Goal: Transaction & Acquisition: Obtain resource

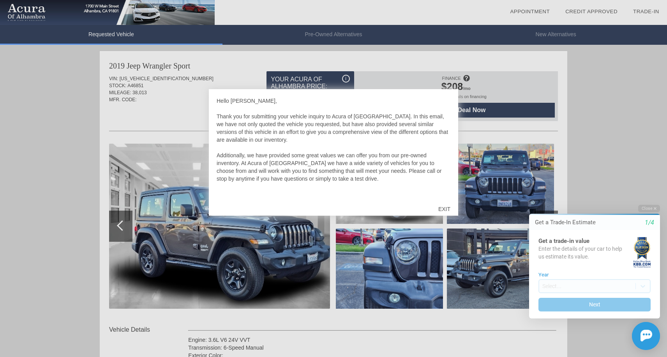
click at [445, 207] on div "EXIT" at bounding box center [445, 209] width 28 height 23
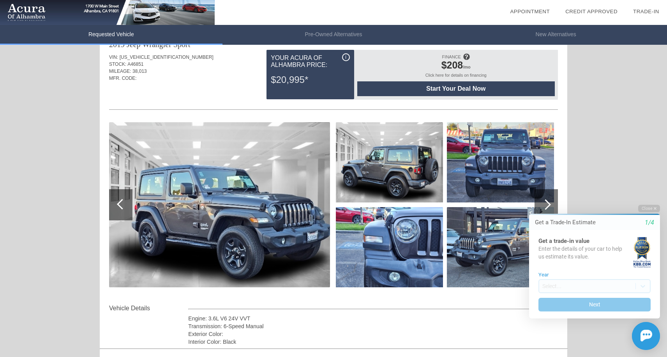
scroll to position [36, 0]
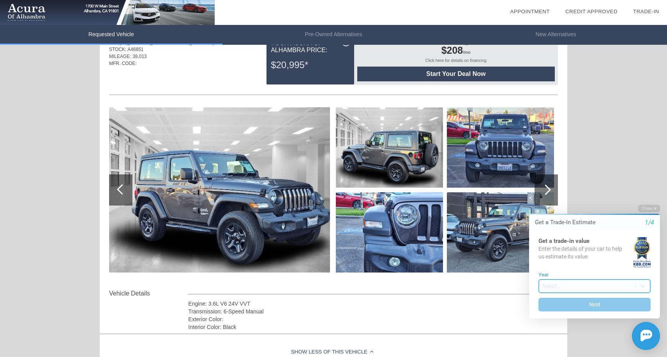
click at [634, 199] on body "Welcome! Get a Trade-In Estimate 1/4 Get a trade-in value Enter the details of …" at bounding box center [590, 199] width 154 height 0
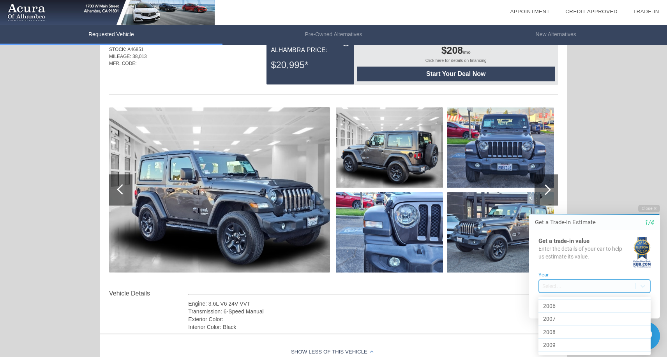
scroll to position [180, 0]
click at [615, 318] on div "2007" at bounding box center [595, 317] width 112 height 13
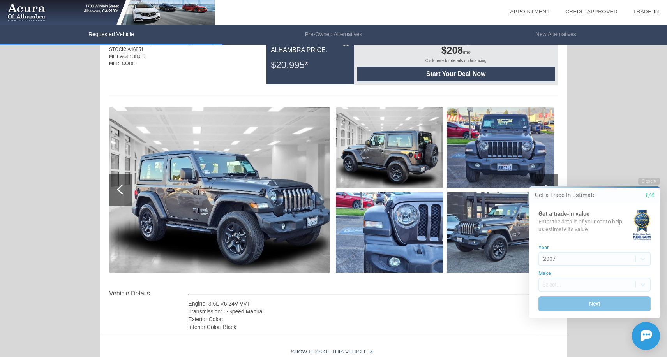
click at [615, 302] on button "Next" at bounding box center [595, 304] width 112 height 15
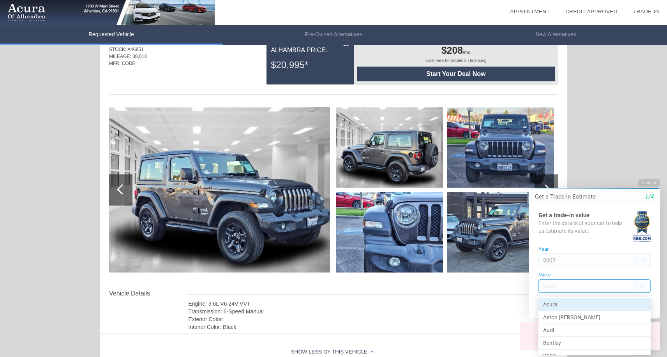
click at [605, 173] on body "Welcome! Get a Trade-In Estimate 1/4 Get a trade-in value Enter the details of …" at bounding box center [590, 173] width 154 height 0
click at [570, 309] on div "Honda" at bounding box center [595, 308] width 112 height 13
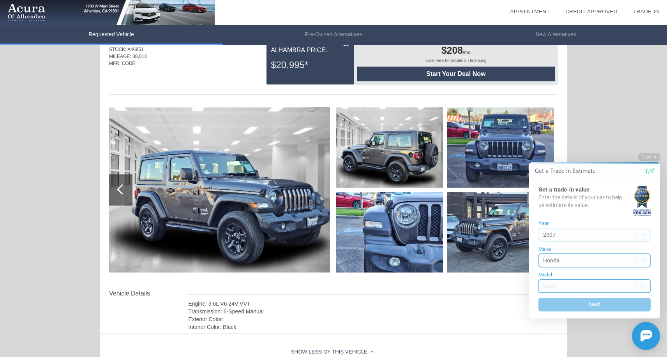
click at [583, 148] on body "Welcome! Get a Trade-In Estimate 1/4 Get a trade-in value Enter the details of …" at bounding box center [590, 148] width 154 height 0
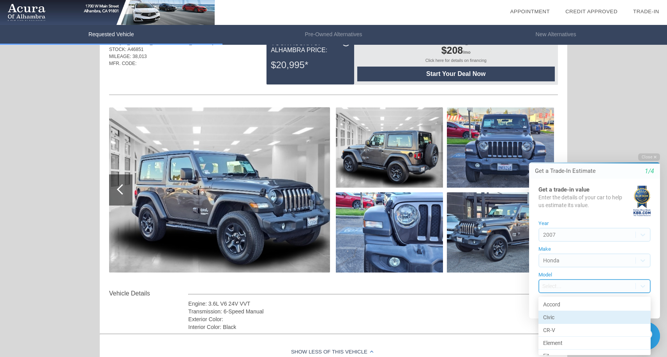
click at [574, 323] on div "Civic" at bounding box center [595, 317] width 112 height 13
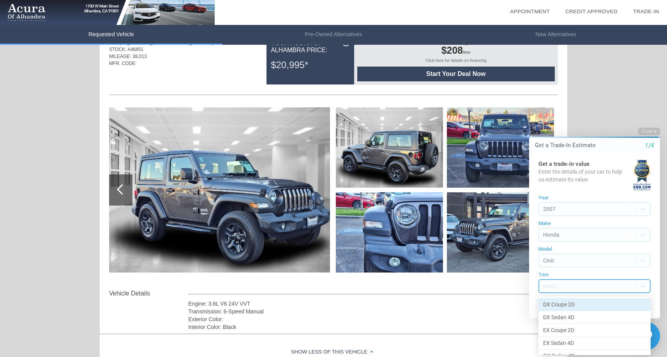
click at [584, 123] on body "Welcome! Get a Trade-In Estimate 1/4 Get a trade-in value Enter the details of …" at bounding box center [590, 123] width 154 height 0
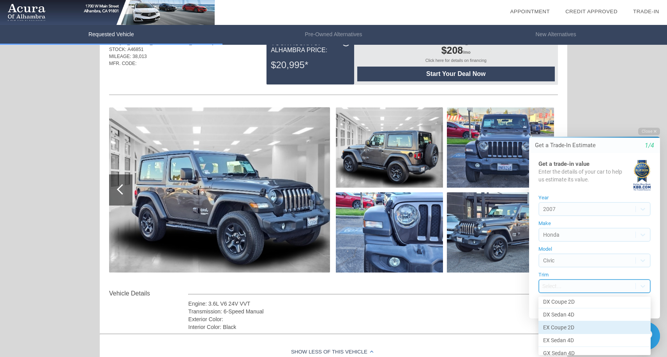
scroll to position [3, 0]
click at [580, 315] on div "DX Sedan 4D" at bounding box center [595, 314] width 112 height 13
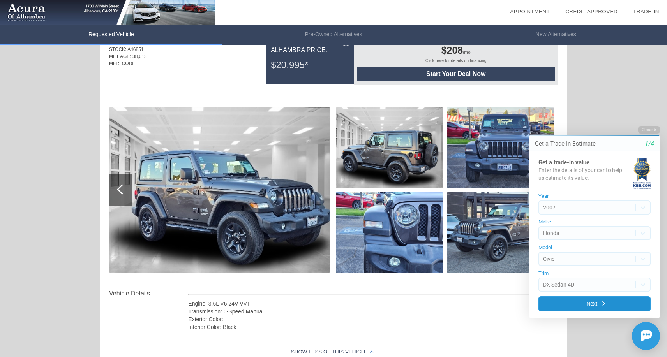
click at [601, 309] on button "Next" at bounding box center [595, 304] width 112 height 15
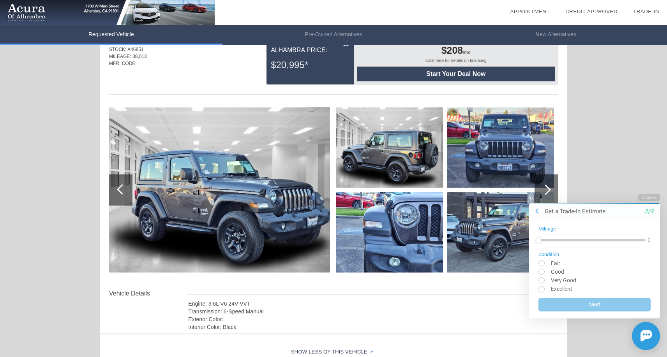
click at [542, 266] on input "radio" at bounding box center [595, 263] width 112 height 6
radio input "true"
click at [575, 303] on button "Next" at bounding box center [595, 304] width 112 height 15
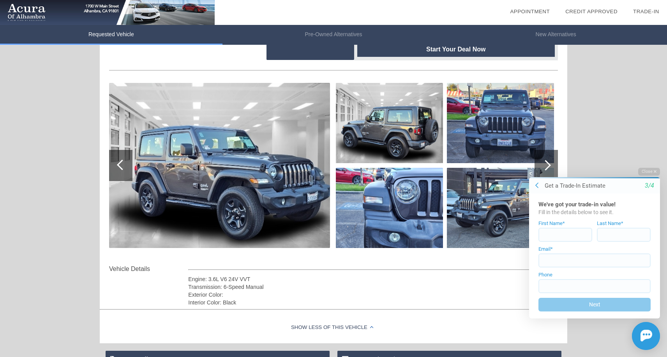
scroll to position [65, 0]
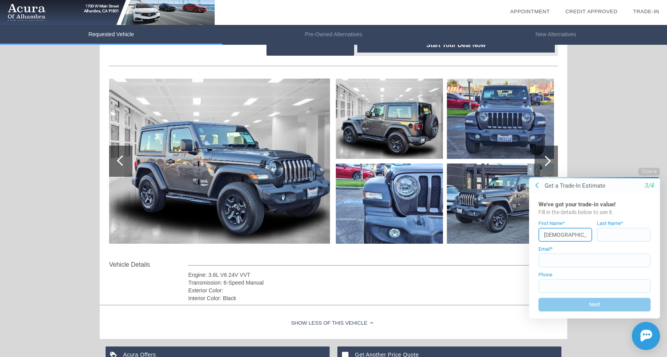
type input "[DEMOGRAPHIC_DATA]"
type input "[PERSON_NAME]"
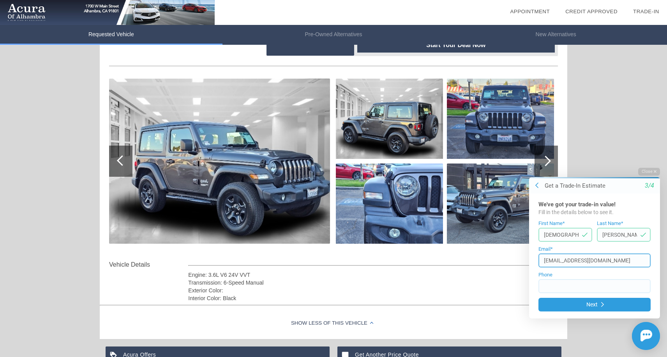
type input "[EMAIL_ADDRESS][DOMAIN_NAME]"
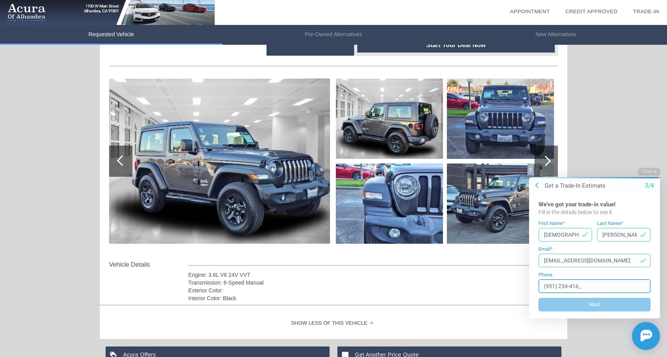
type input "[PHONE_NUMBER]"
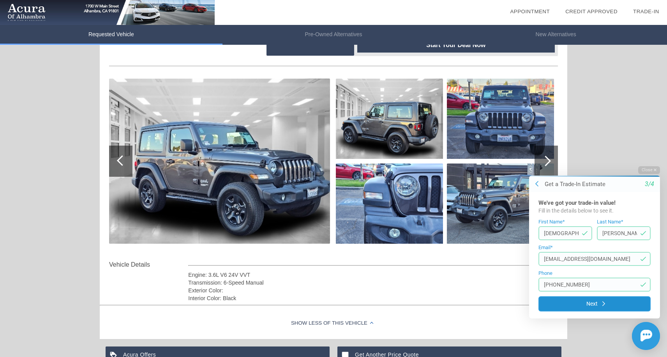
click at [609, 304] on button "Next" at bounding box center [595, 303] width 112 height 15
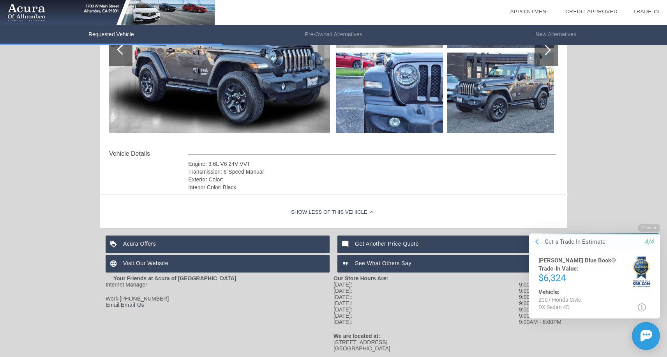
scroll to position [178, 0]
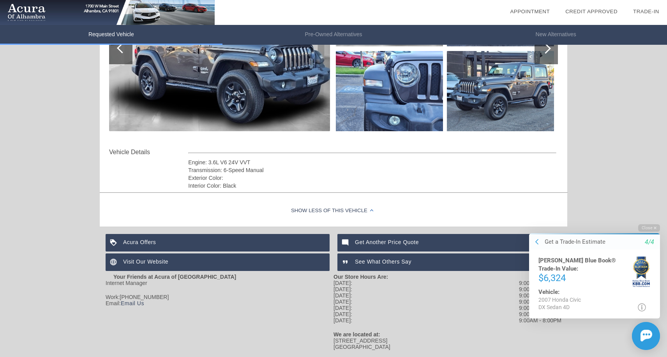
click at [534, 245] on button at bounding box center [537, 242] width 8 height 8
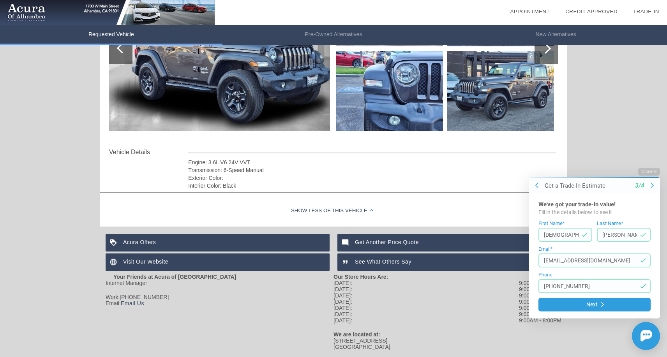
click at [540, 244] on form "First Name* [PERSON_NAME] Last Name* [PERSON_NAME] Email* [EMAIL_ADDRESS][DOMAI…" at bounding box center [595, 266] width 112 height 91
click at [537, 187] on icon at bounding box center [536, 185] width 3 height 6
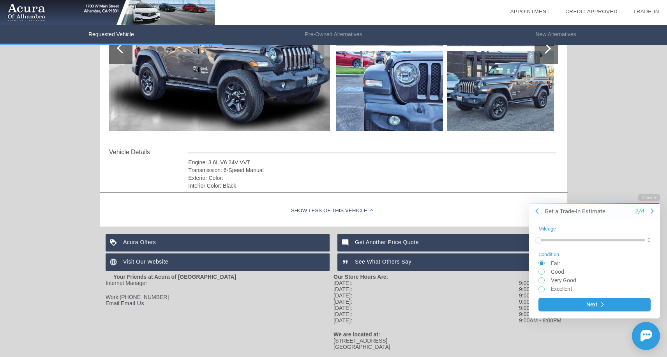
click at [543, 274] on input "radio" at bounding box center [595, 272] width 112 height 6
radio input "true"
click at [572, 307] on button "Next" at bounding box center [595, 304] width 112 height 15
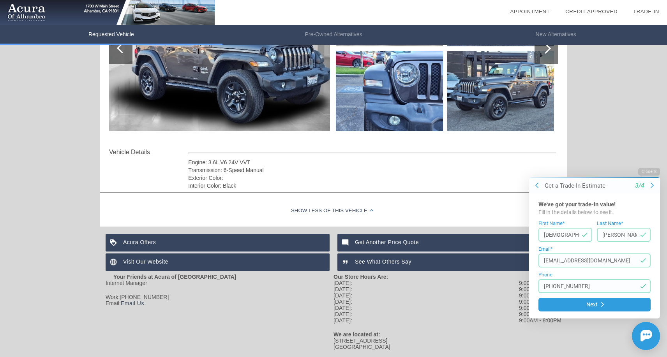
click at [572, 307] on button "Next" at bounding box center [595, 305] width 112 height 14
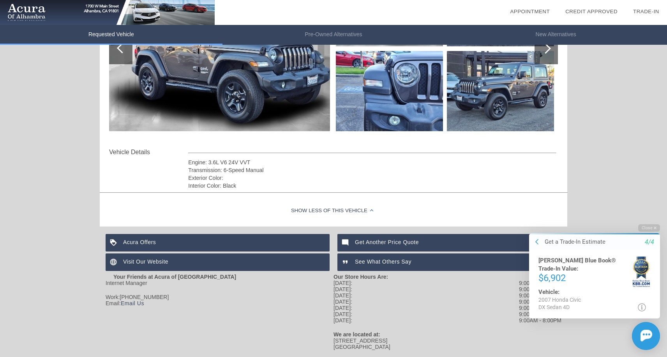
click at [539, 244] on button at bounding box center [537, 242] width 8 height 8
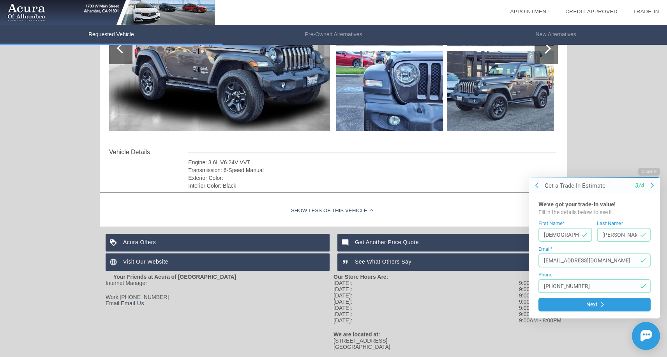
click at [540, 189] on button at bounding box center [537, 186] width 8 height 8
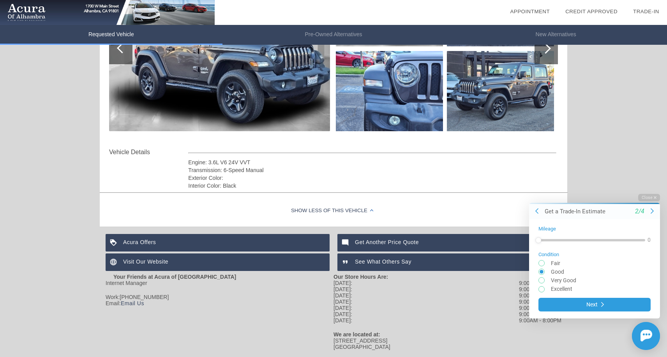
click at [544, 290] on input "radio" at bounding box center [595, 289] width 112 height 6
radio input "true"
click at [583, 306] on button "Next" at bounding box center [595, 304] width 112 height 15
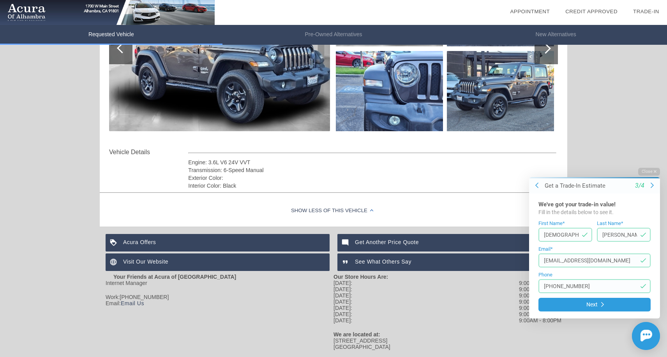
click at [583, 306] on button "Next" at bounding box center [595, 305] width 112 height 14
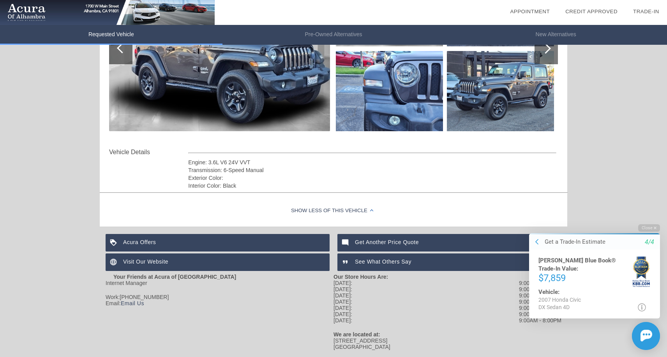
click at [537, 244] on icon at bounding box center [536, 242] width 3 height 6
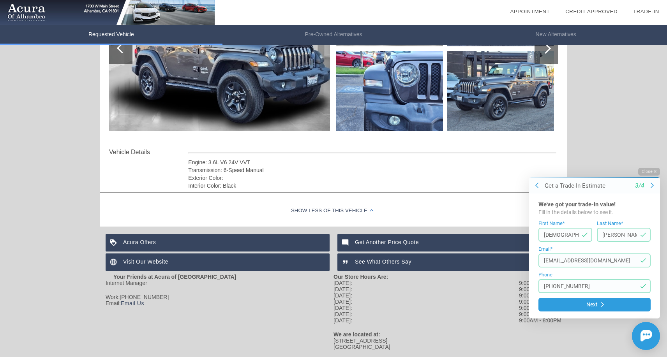
click at [652, 175] on button "Close" at bounding box center [649, 171] width 22 height 7
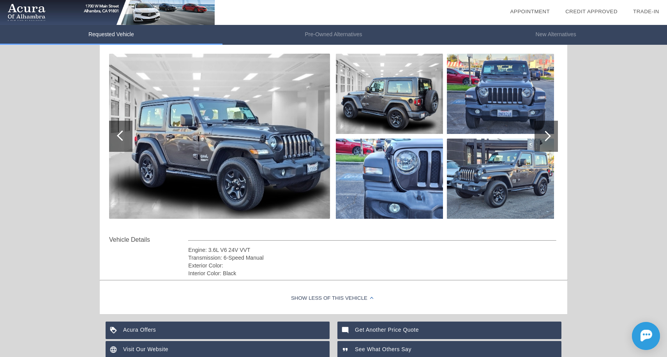
scroll to position [86, 0]
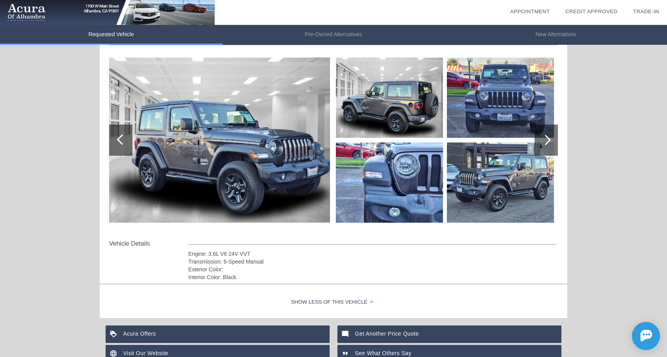
click at [219, 160] on img at bounding box center [219, 140] width 221 height 165
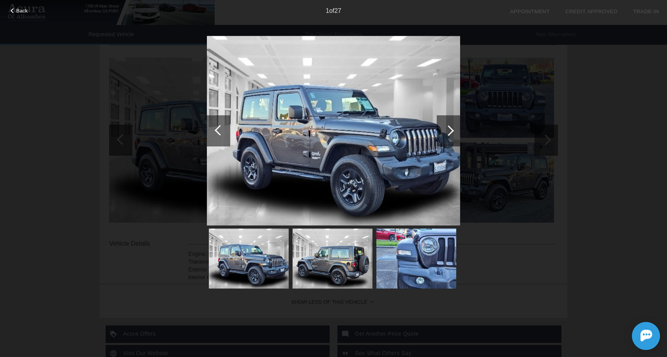
click at [449, 133] on div at bounding box center [448, 130] width 11 height 11
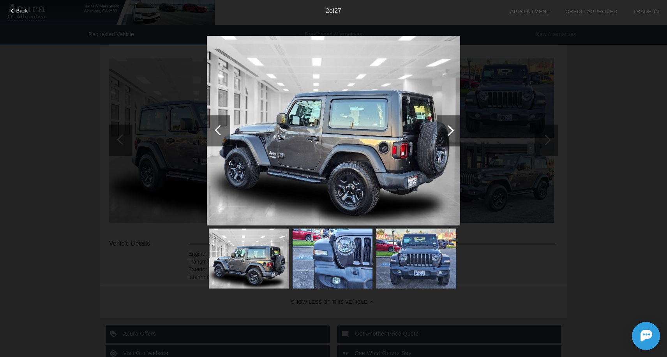
click at [451, 131] on div at bounding box center [448, 130] width 11 height 11
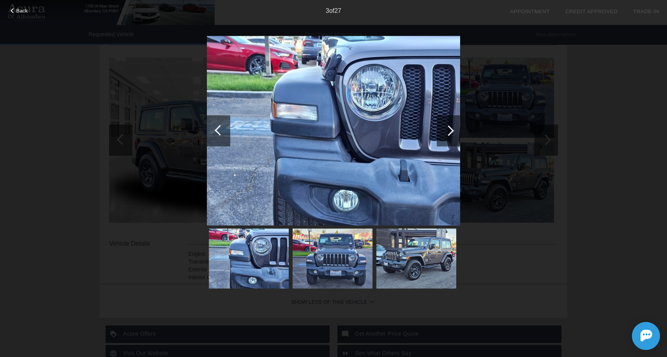
click at [451, 131] on div at bounding box center [448, 130] width 11 height 11
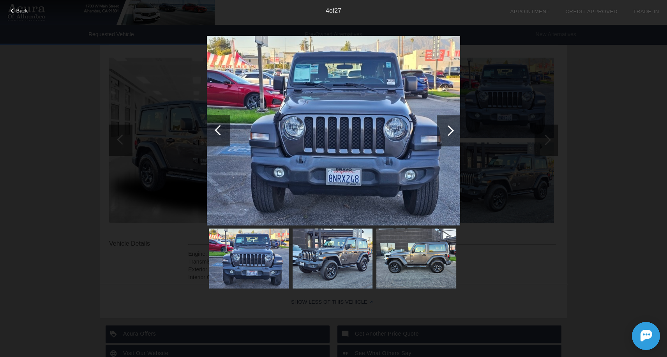
click at [451, 131] on div at bounding box center [448, 130] width 11 height 11
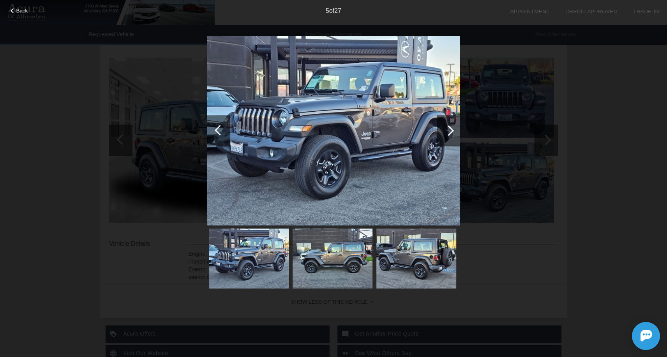
click at [451, 129] on div at bounding box center [448, 130] width 11 height 11
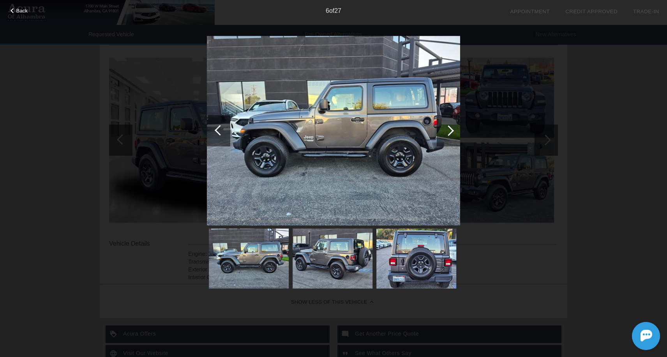
click at [451, 129] on div at bounding box center [448, 130] width 11 height 11
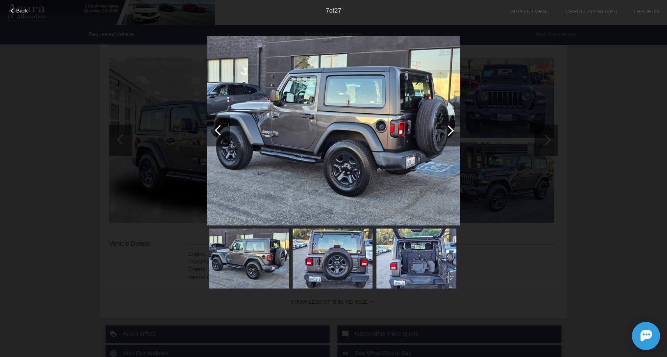
click at [451, 129] on div at bounding box center [448, 130] width 11 height 11
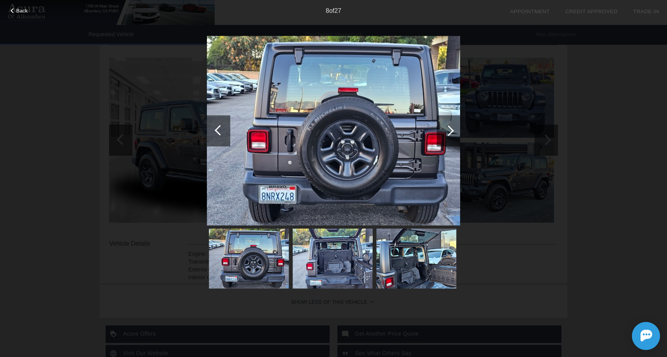
click at [451, 129] on div at bounding box center [448, 130] width 11 height 11
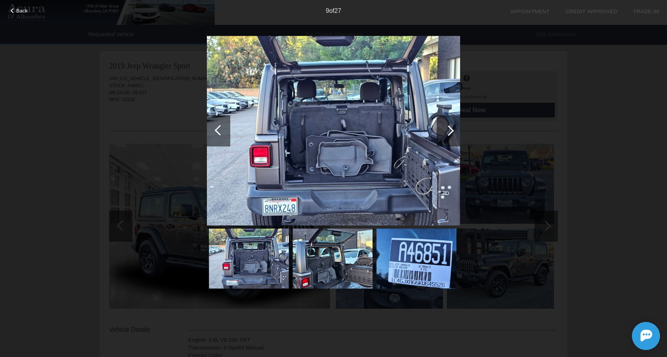
scroll to position [0, 0]
click at [114, 80] on div "Back 9 of 27" at bounding box center [333, 178] width 667 height 357
